Goal: Communication & Community: Answer question/provide support

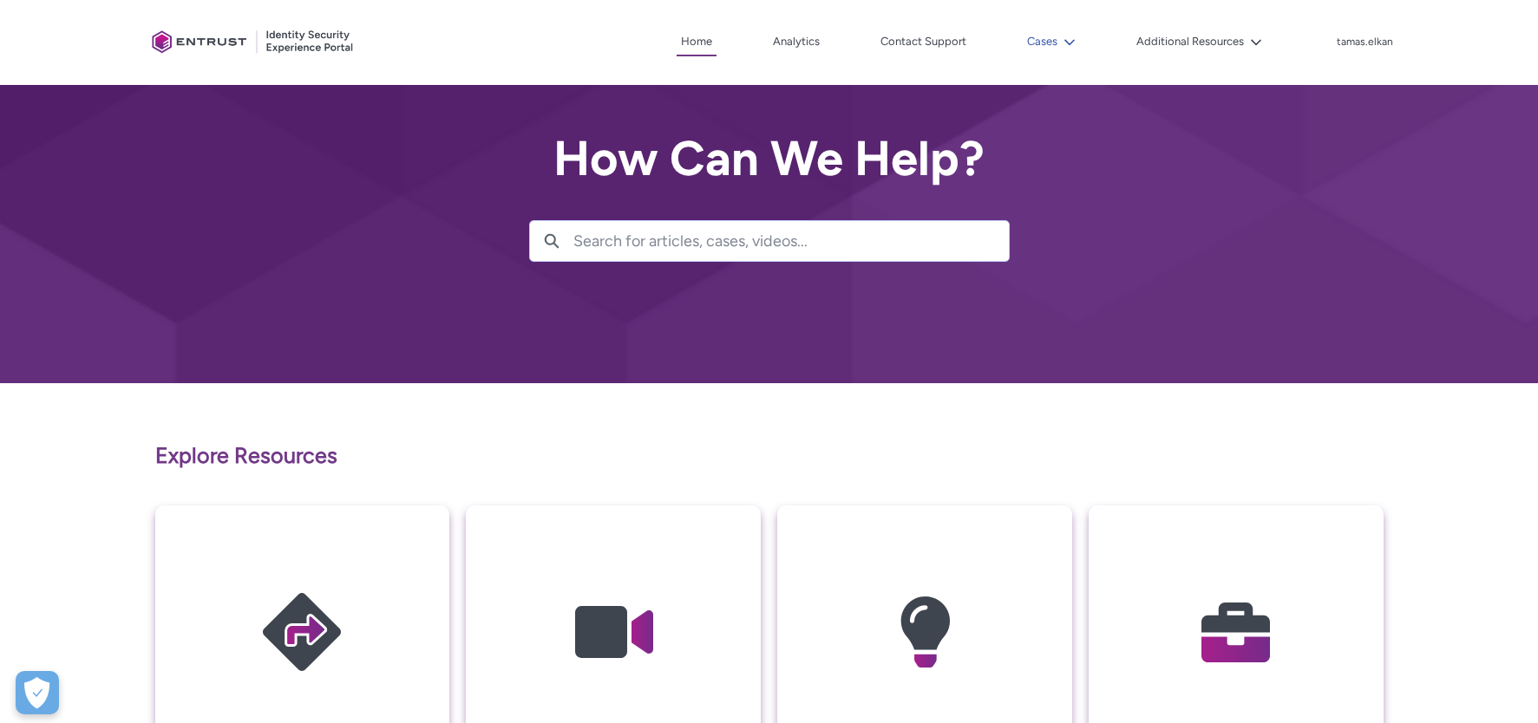
click at [1031, 38] on button "Cases" at bounding box center [1050, 42] width 57 height 26
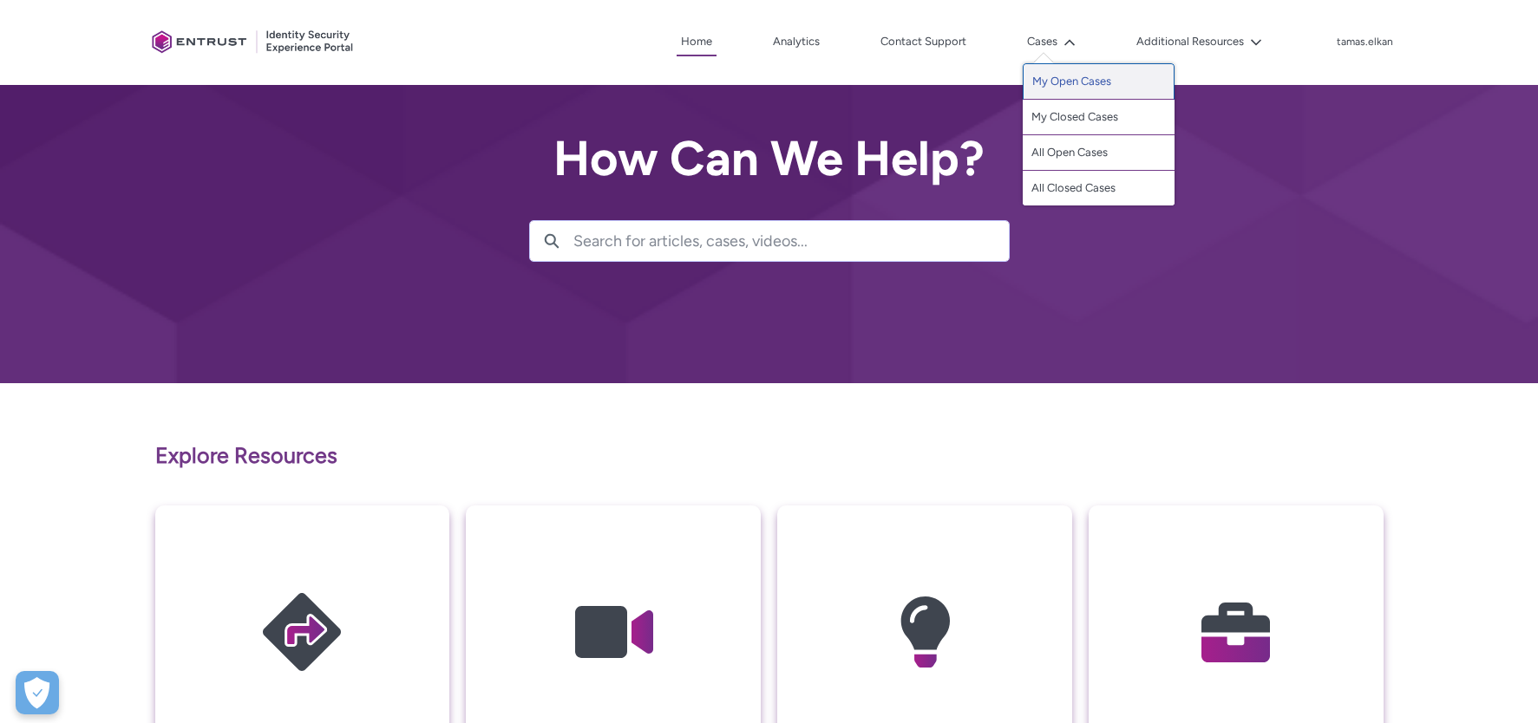
click at [1060, 81] on link "My Open Cases" at bounding box center [1098, 81] width 152 height 36
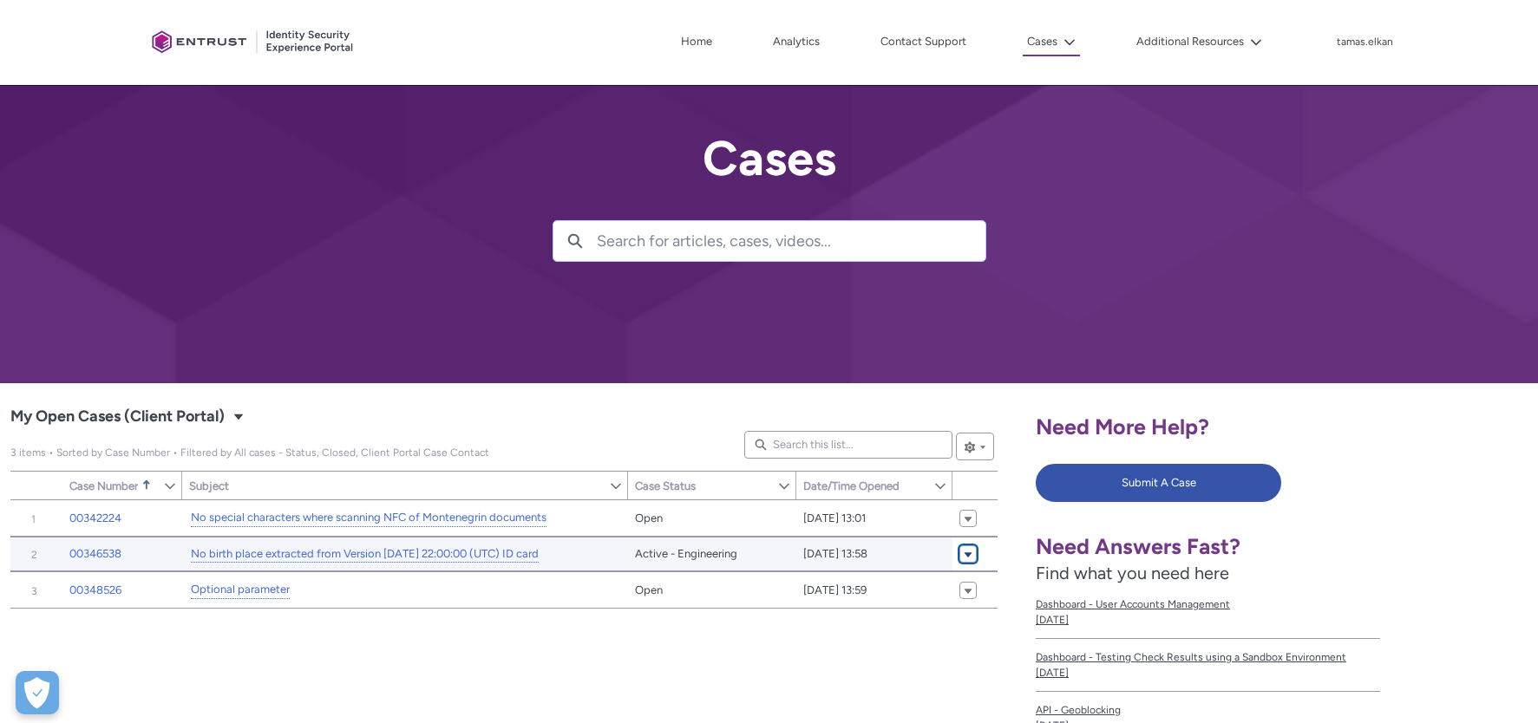
click at [974, 557] on link "Show Actions" at bounding box center [967, 553] width 17 height 17
click at [96, 557] on link "00346538" at bounding box center [95, 553] width 52 height 17
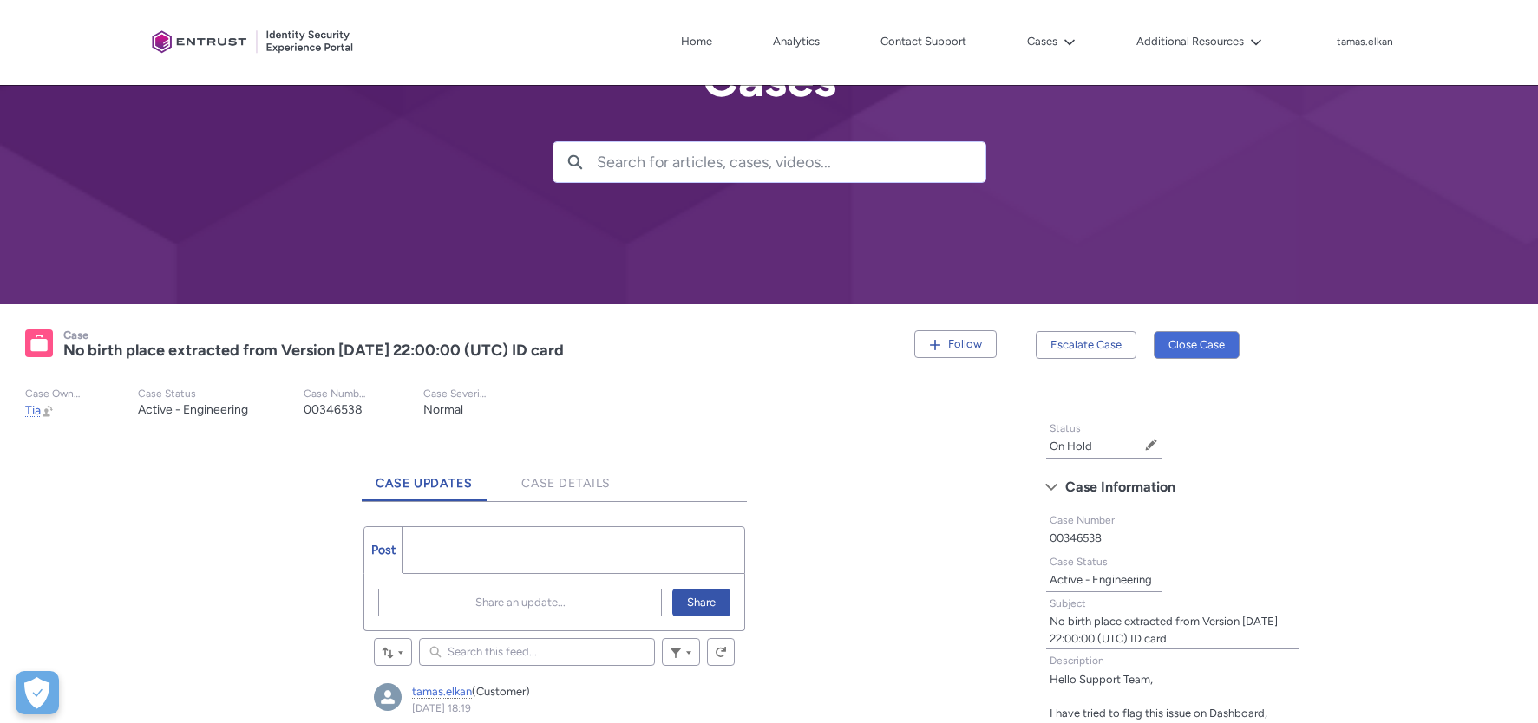
scroll to position [289, 0]
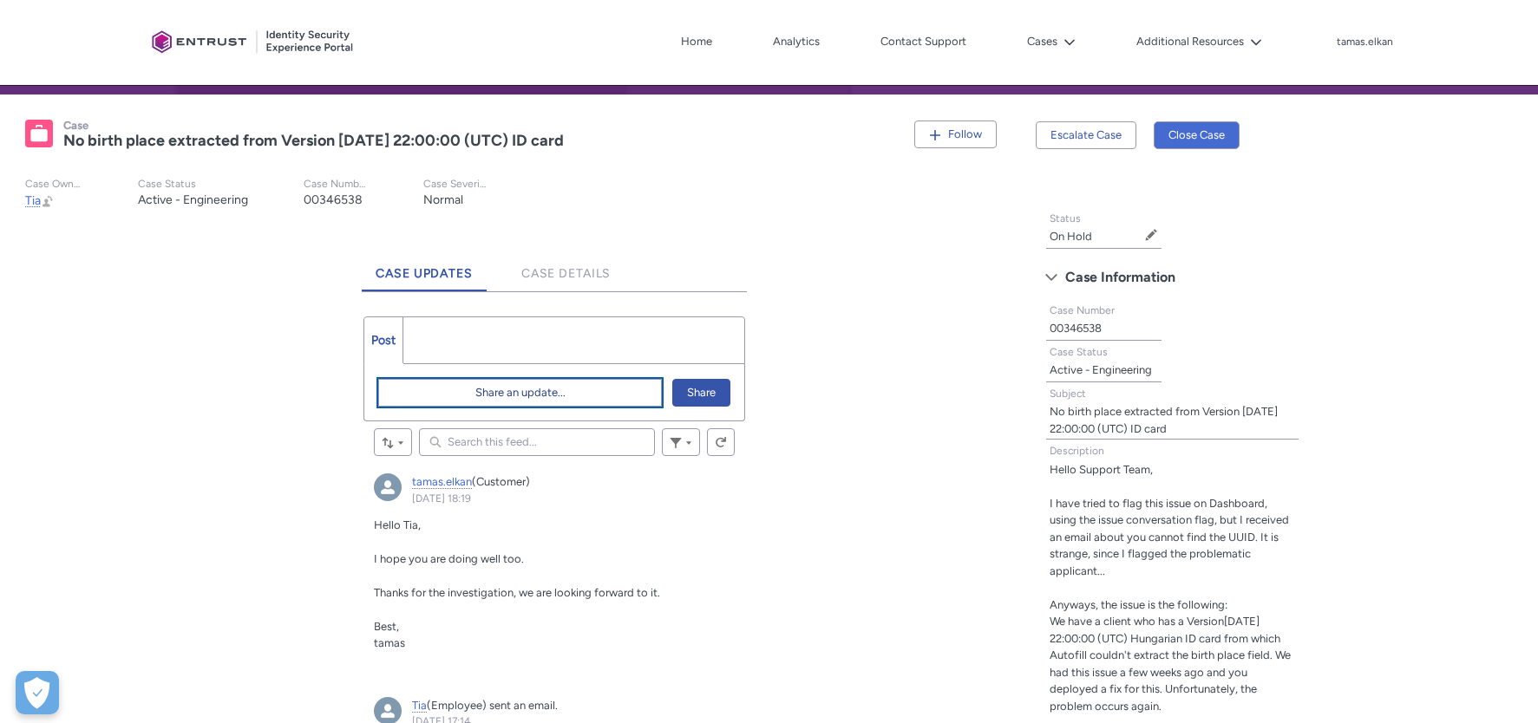
click at [488, 398] on span "Share an update..." at bounding box center [520, 393] width 90 height 26
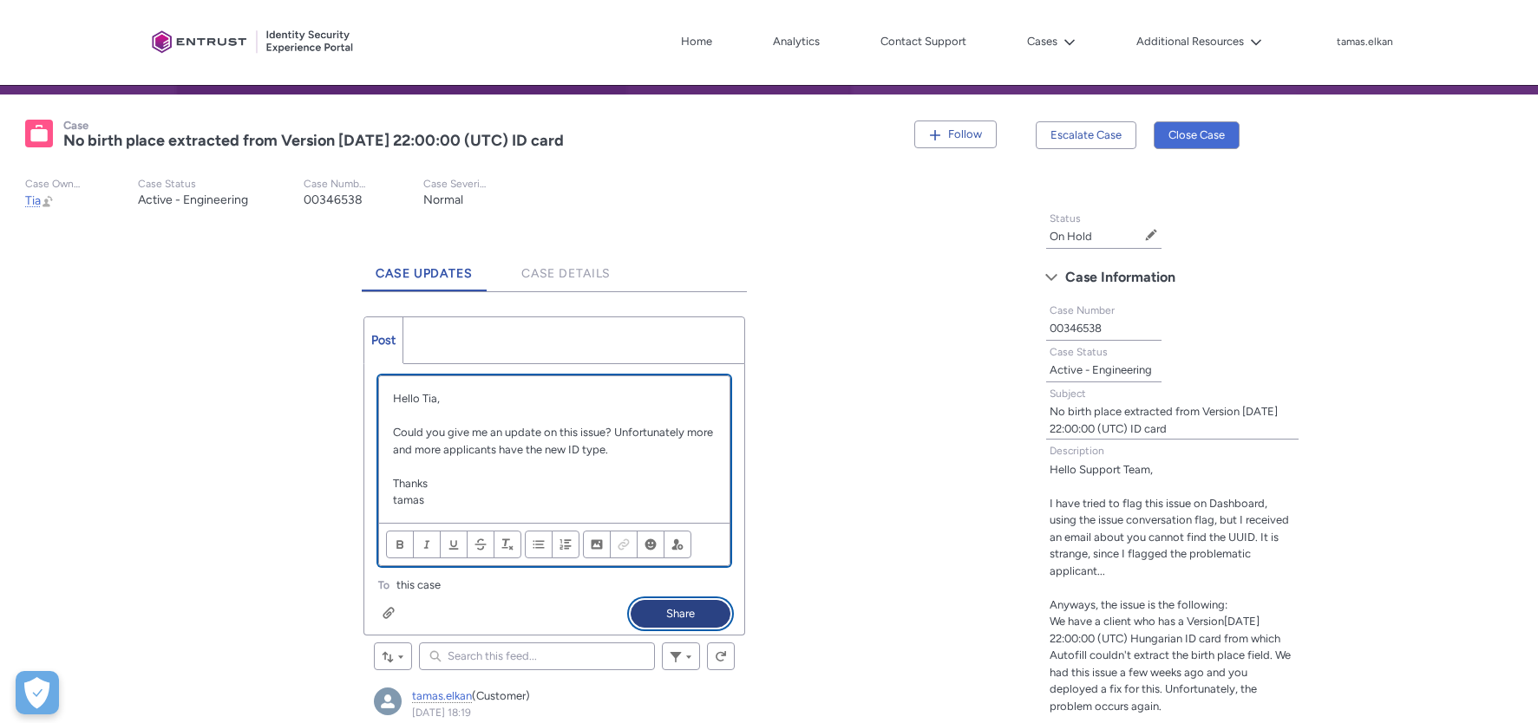
click at [696, 615] on button "Share" at bounding box center [680, 614] width 100 height 28
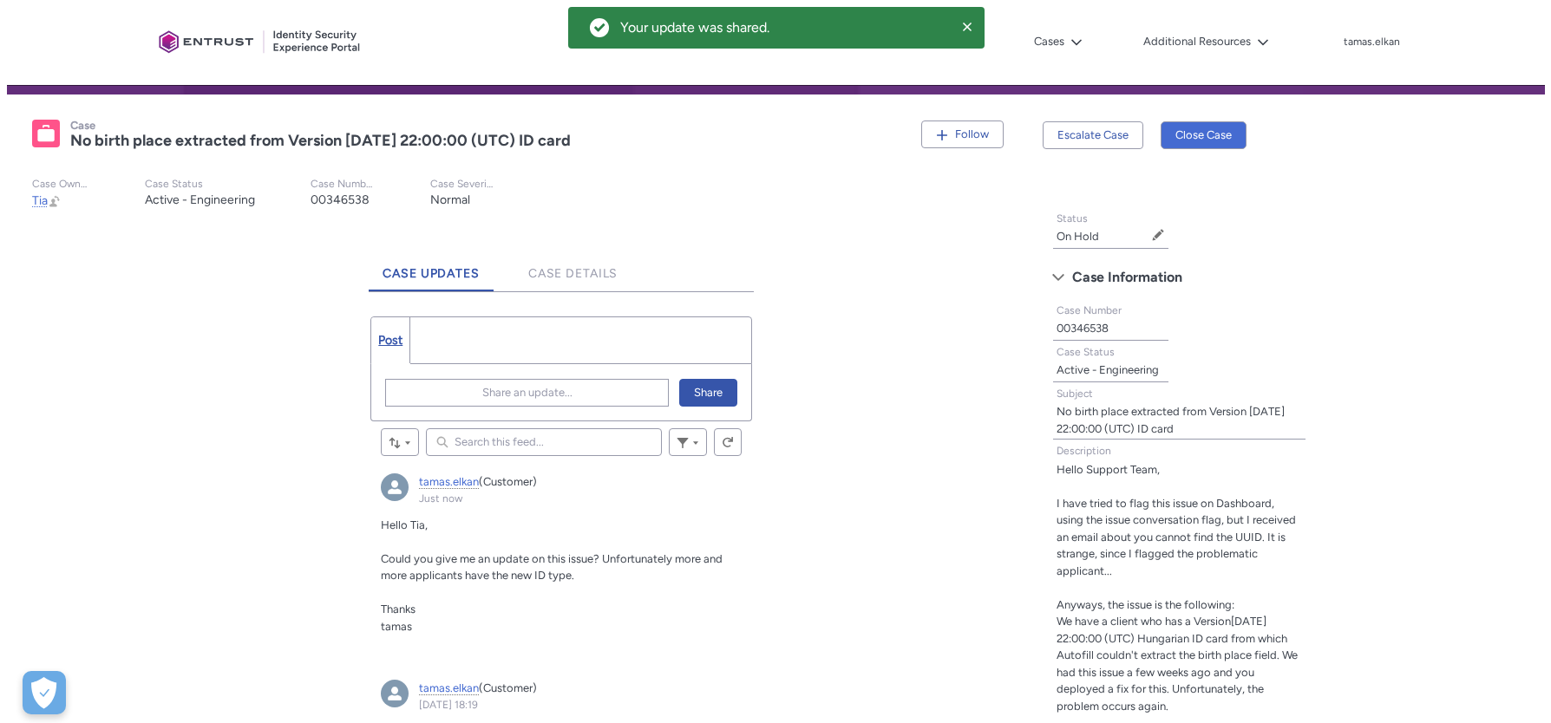
scroll to position [0, 0]
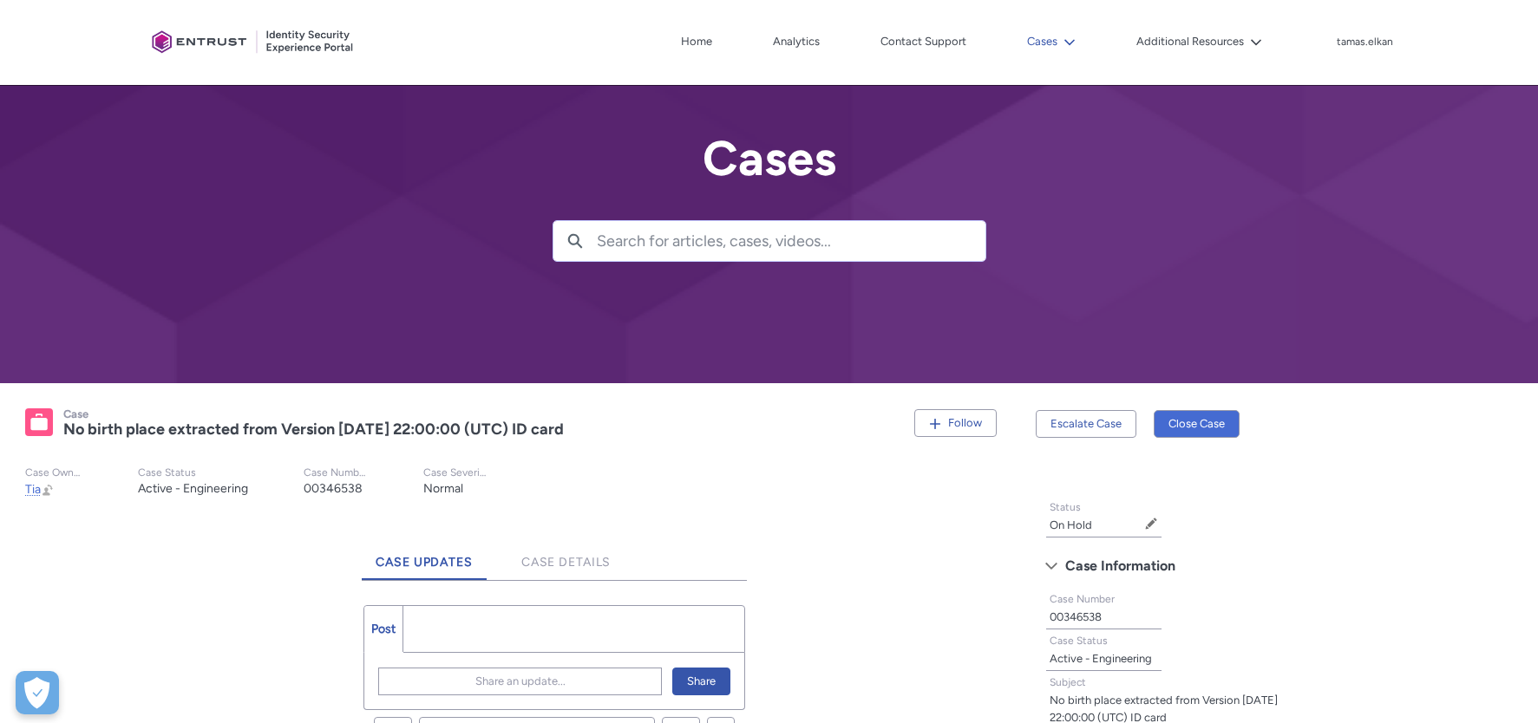
click at [1075, 41] on icon at bounding box center [1069, 42] width 12 height 12
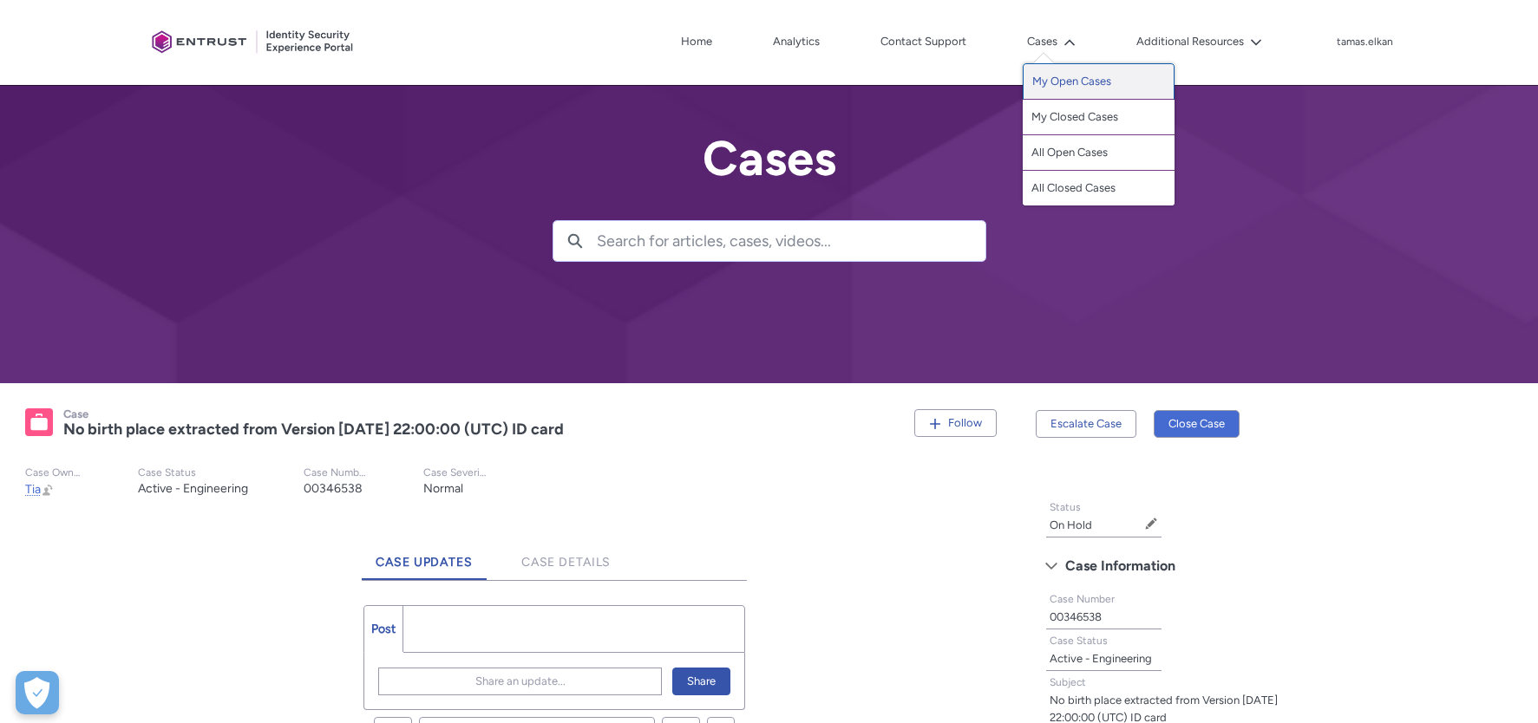
click at [1081, 84] on link "My Open Cases" at bounding box center [1098, 81] width 152 height 36
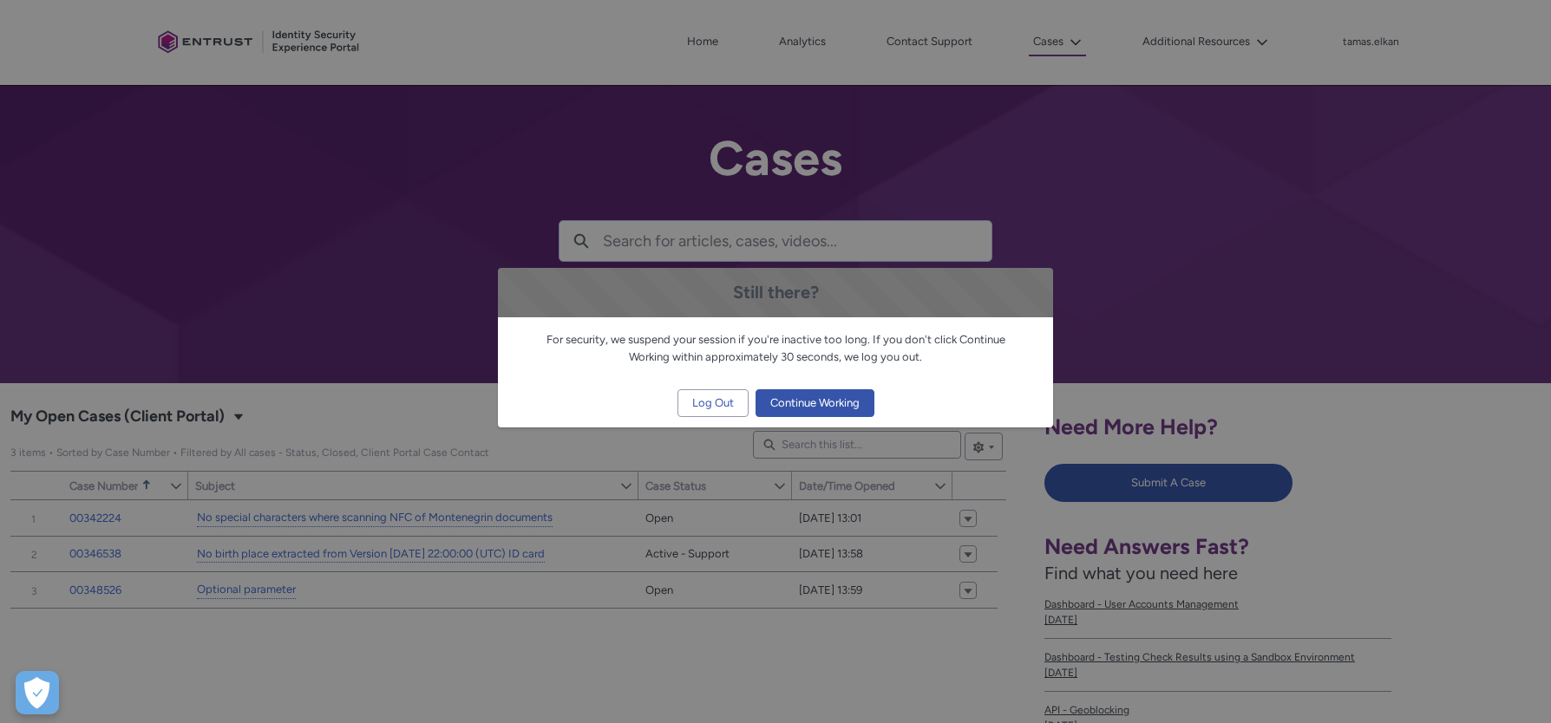
click at [317, 702] on div "Still there? For security, we suspend your session if you're inactive too long.…" at bounding box center [775, 361] width 1551 height 723
